Goal: Book appointment/travel/reservation

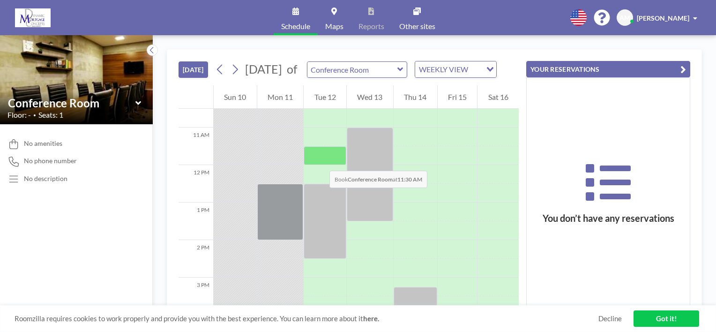
scroll to position [391, 0]
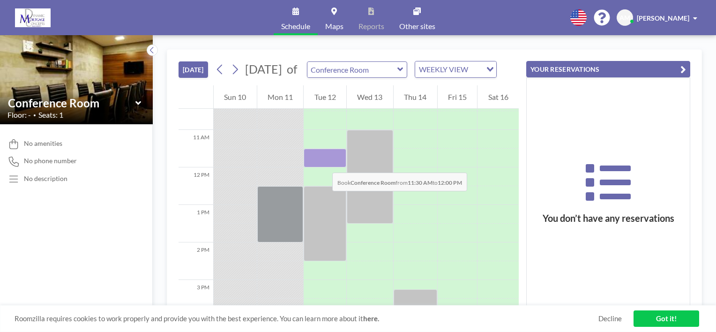
click at [323, 163] on div at bounding box center [325, 158] width 43 height 19
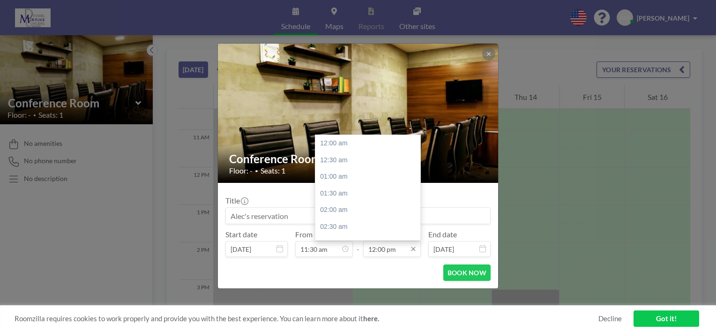
scroll to position [400, 0]
click at [364, 155] on div "12:30 pm" at bounding box center [370, 160] width 110 height 17
type input "12:30 pm"
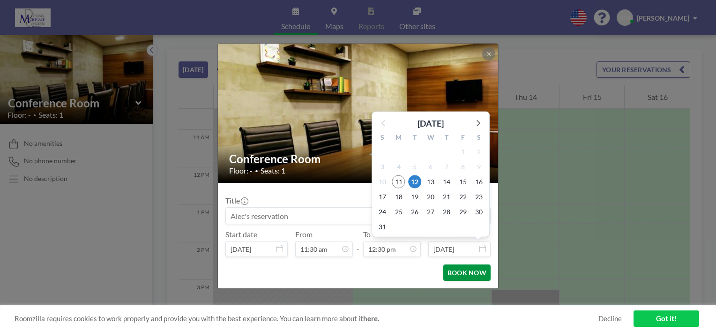
scroll to position [417, 0]
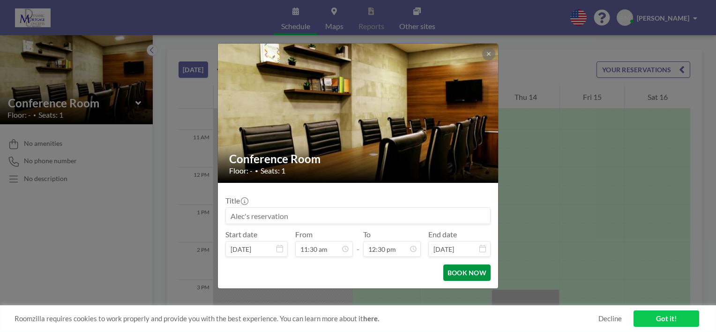
click at [461, 271] on button "BOOK NOW" at bounding box center [466, 272] width 47 height 16
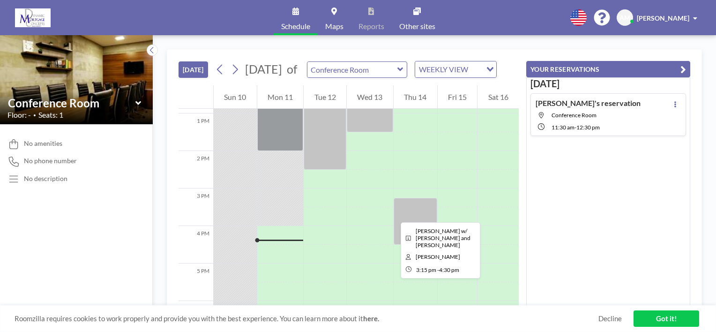
scroll to position [485, 0]
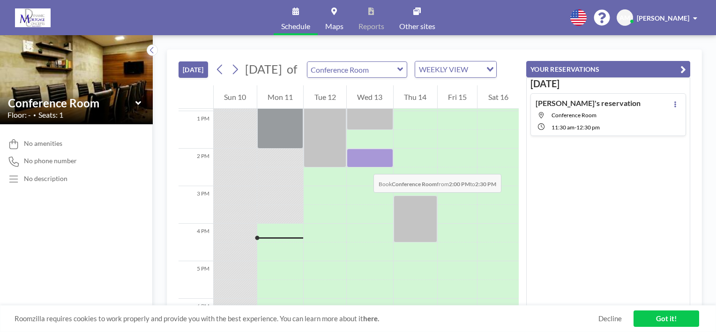
click at [364, 165] on div at bounding box center [370, 158] width 46 height 19
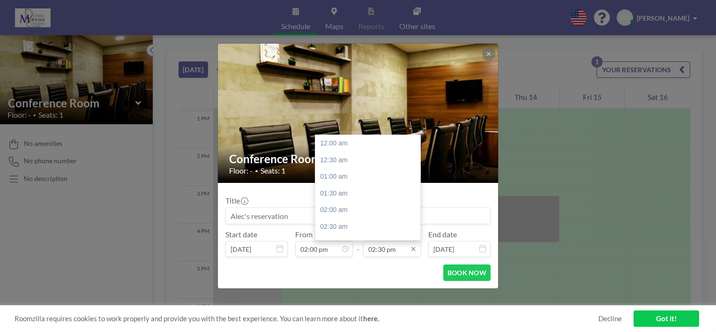
scroll to position [484, 0]
click at [345, 157] on div "03:00 pm" at bounding box center [370, 160] width 110 height 17
type input "03:00 pm"
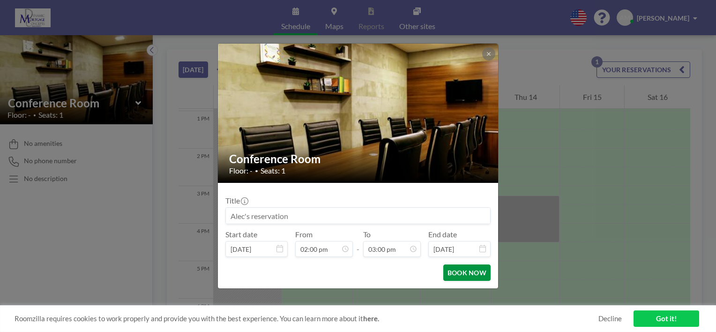
click at [465, 270] on button "BOOK NOW" at bounding box center [466, 272] width 47 height 16
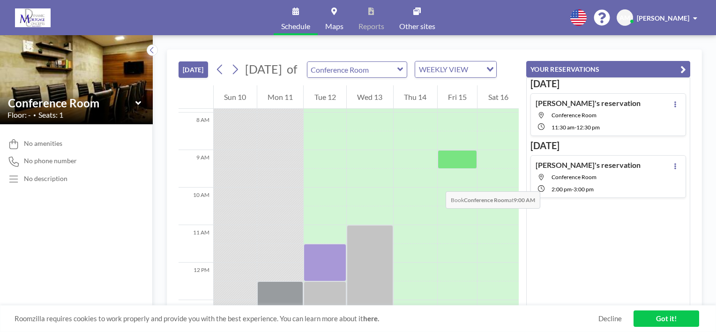
scroll to position [291, 0]
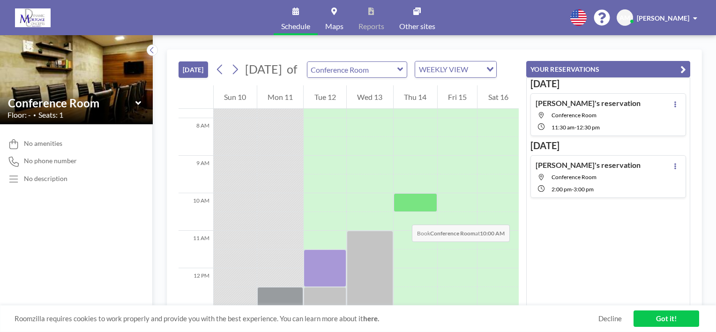
click at [403, 212] on div at bounding box center [416, 202] width 44 height 19
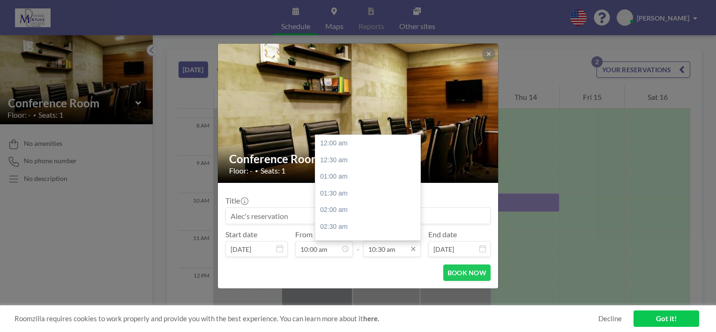
scroll to position [351, 0]
click at [356, 157] on div "11:00 am" at bounding box center [370, 159] width 110 height 17
type input "11:00 am"
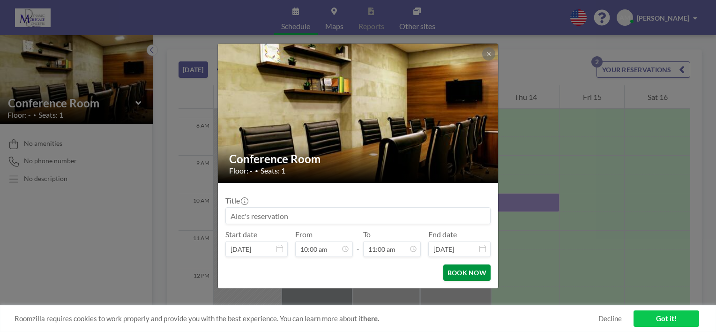
click at [462, 279] on button "BOOK NOW" at bounding box center [466, 272] width 47 height 16
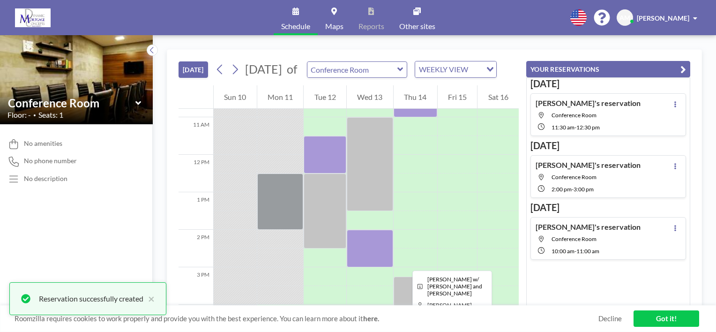
scroll to position [399, 0]
